Goal: Task Accomplishment & Management: Manage account settings

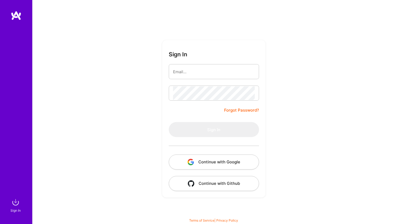
type input "[EMAIL_ADDRESS][DOMAIN_NAME]"
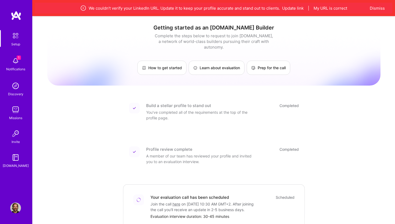
click at [15, 61] on img at bounding box center [15, 61] width 11 height 11
click at [16, 38] on img at bounding box center [15, 35] width 11 height 11
click at [17, 162] on img at bounding box center [15, 157] width 11 height 11
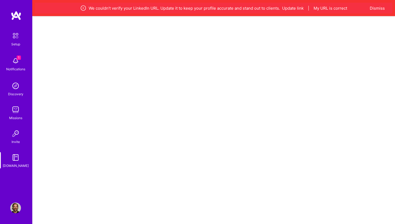
click at [13, 134] on img at bounding box center [15, 133] width 11 height 11
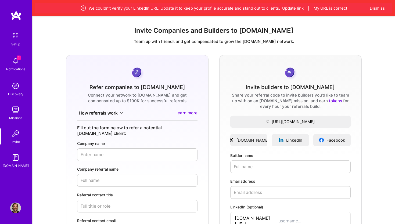
click at [17, 61] on img at bounding box center [15, 61] width 11 height 11
click at [15, 37] on img at bounding box center [15, 35] width 11 height 11
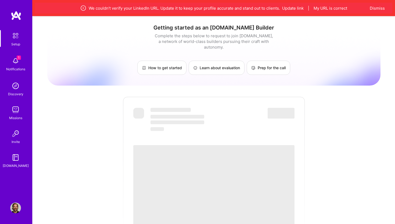
click at [16, 12] on img at bounding box center [16, 16] width 11 height 10
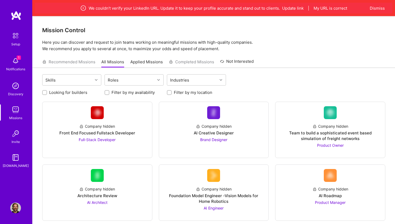
click at [17, 210] on img at bounding box center [15, 208] width 11 height 11
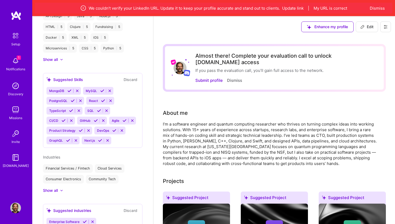
click at [367, 27] on span "Edit" at bounding box center [366, 26] width 13 height 5
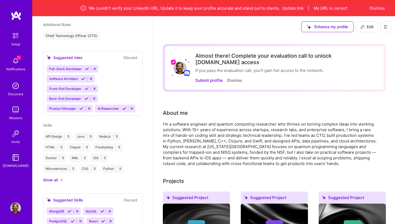
select select "NL"
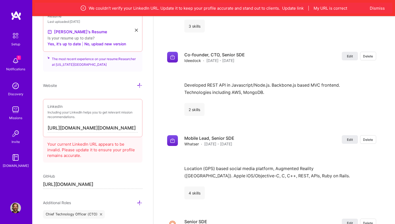
scroll to position [2019, 0]
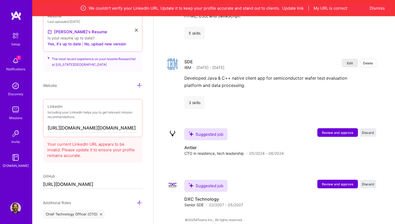
drag, startPoint x: 128, startPoint y: 128, endPoint x: 136, endPoint y: 128, distance: 8.1
click at [136, 128] on input "[URL][DOMAIN_NAME][DOMAIN_NAME]" at bounding box center [93, 128] width 90 height 9
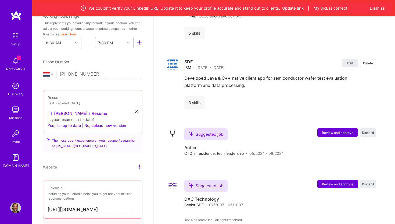
scroll to position [0, 0]
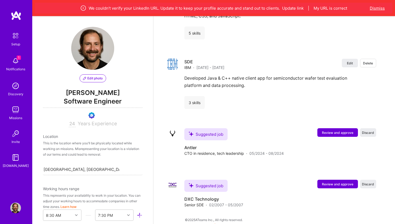
type input "[URL][DOMAIN_NAME]"
click at [375, 7] on button "Dismiss" at bounding box center [377, 8] width 15 height 6
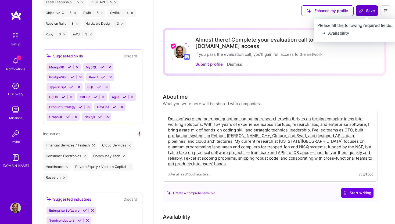
click at [370, 11] on span "Save" at bounding box center [367, 10] width 16 height 5
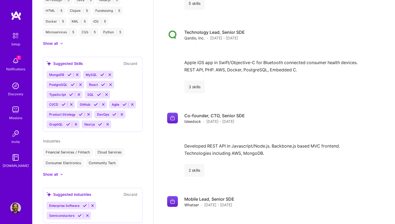
scroll to position [375, 0]
click at [17, 37] on img at bounding box center [15, 35] width 11 height 11
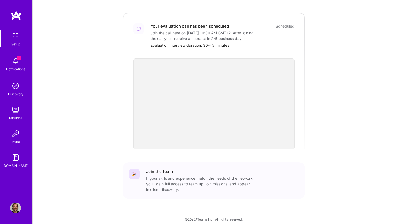
scroll to position [160, 0]
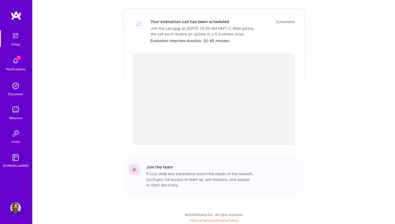
click at [16, 37] on img at bounding box center [15, 35] width 11 height 11
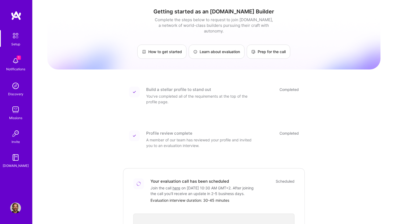
click at [16, 88] on img at bounding box center [15, 86] width 11 height 11
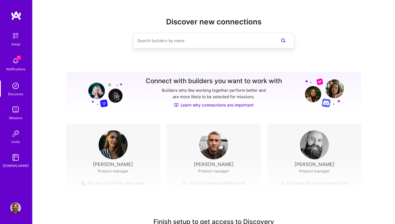
click at [193, 38] on input at bounding box center [202, 41] width 131 height 14
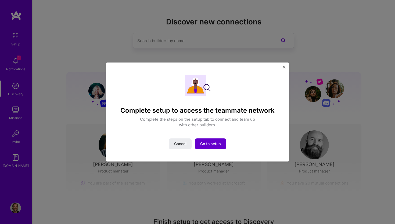
click at [211, 143] on span "Go to setup" at bounding box center [210, 143] width 21 height 5
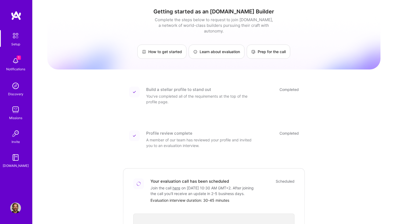
click at [20, 7] on div "Setup 1 Notifications Discovery Missions Invite [DOMAIN_NAME] Profile" at bounding box center [16, 112] width 32 height 224
click at [18, 11] on div "Setup 1 Notifications Discovery Missions Invite [DOMAIN_NAME] Profile" at bounding box center [16, 112] width 32 height 224
click at [18, 13] on img at bounding box center [16, 16] width 11 height 10
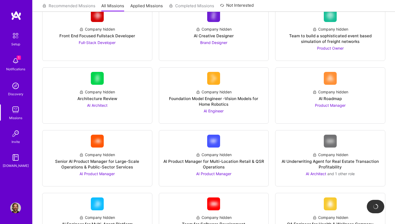
scroll to position [93, 0]
